Goal: Task Accomplishment & Management: Manage account settings

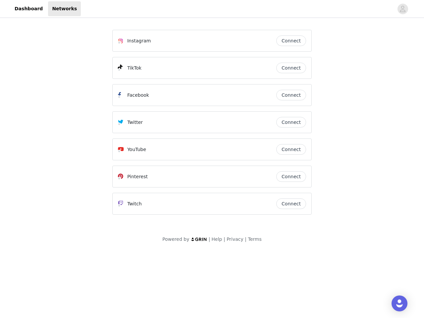
click at [212, 125] on div "Twitter" at bounding box center [197, 122] width 158 height 8
click at [212, 9] on div at bounding box center [237, 8] width 313 height 15
click at [403, 9] on icon "avatar" at bounding box center [403, 9] width 6 height 11
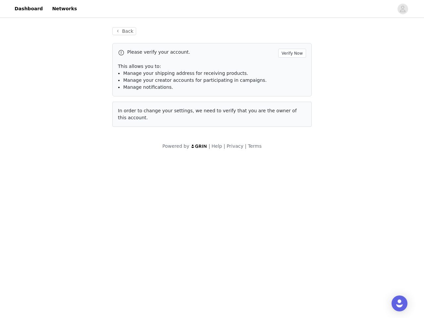
click at [291, 41] on div "Back Please verify your account. Verify Now This allows you to: Manage your shi…" at bounding box center [211, 77] width 215 height 116
click at [291, 68] on p "This allows you to:" at bounding box center [212, 66] width 188 height 7
